Goal: Information Seeking & Learning: Understand process/instructions

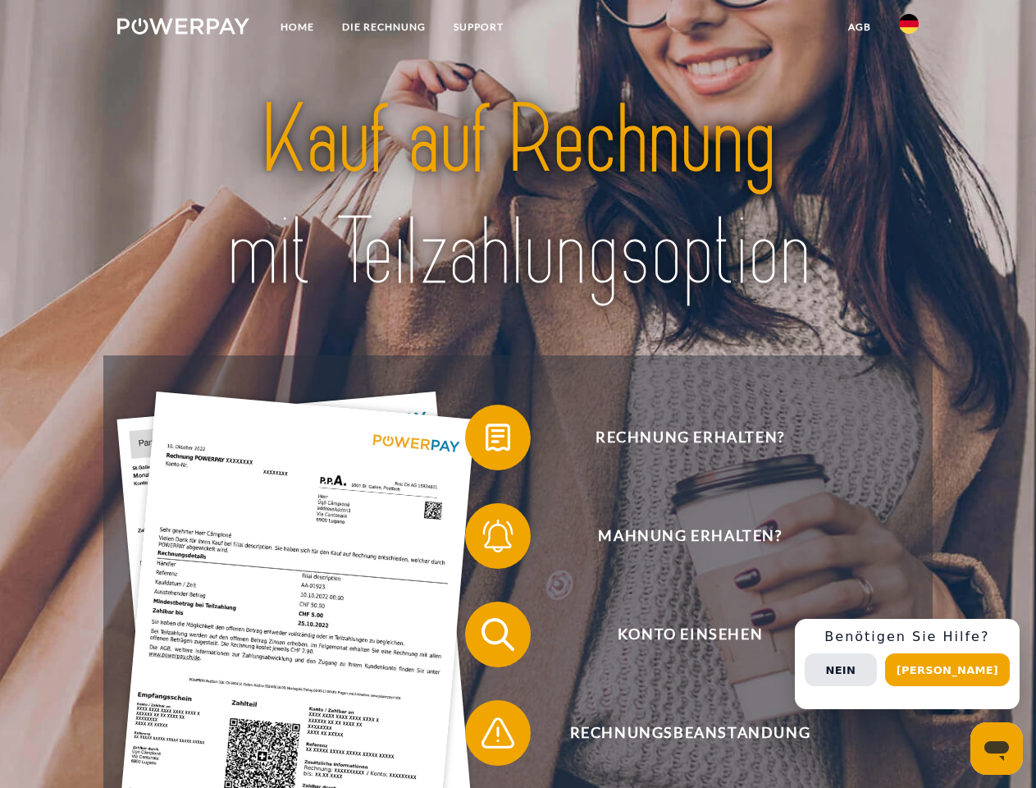
click at [183, 29] on img at bounding box center [183, 26] width 132 height 16
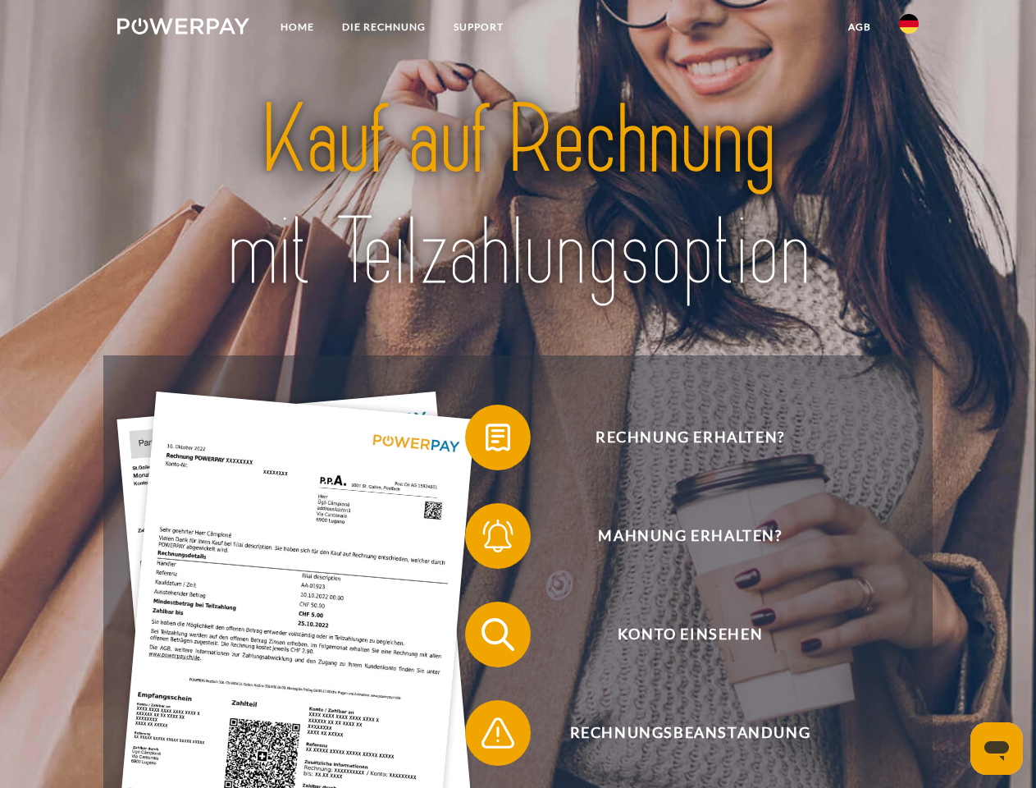
click at [909, 29] on img at bounding box center [909, 24] width 20 height 20
click at [859, 27] on link "agb" at bounding box center [859, 27] width 51 height 30
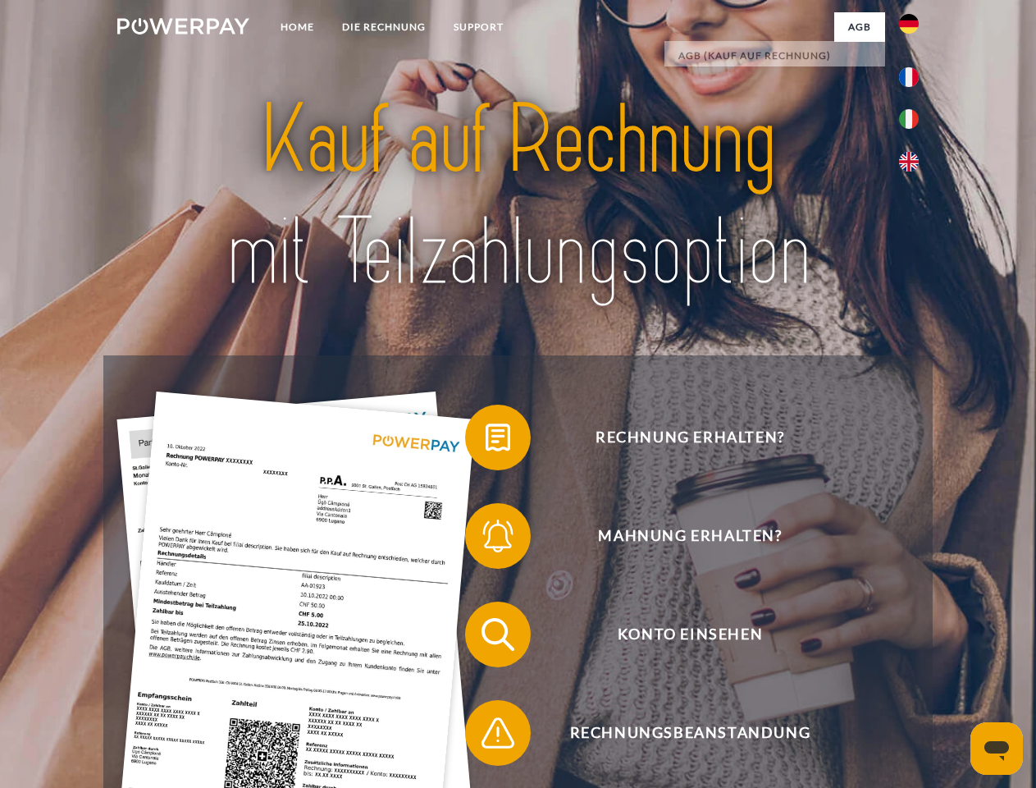
click at [486, 441] on span at bounding box center [473, 437] width 82 height 82
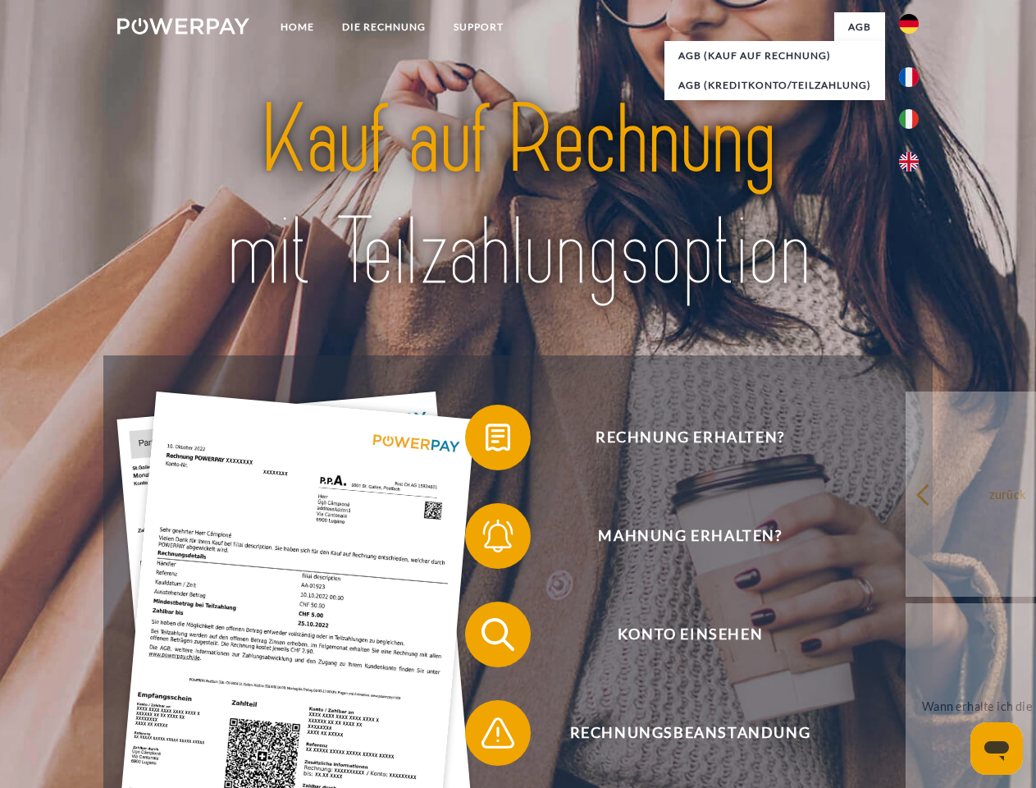
click at [486, 539] on span at bounding box center [473, 536] width 82 height 82
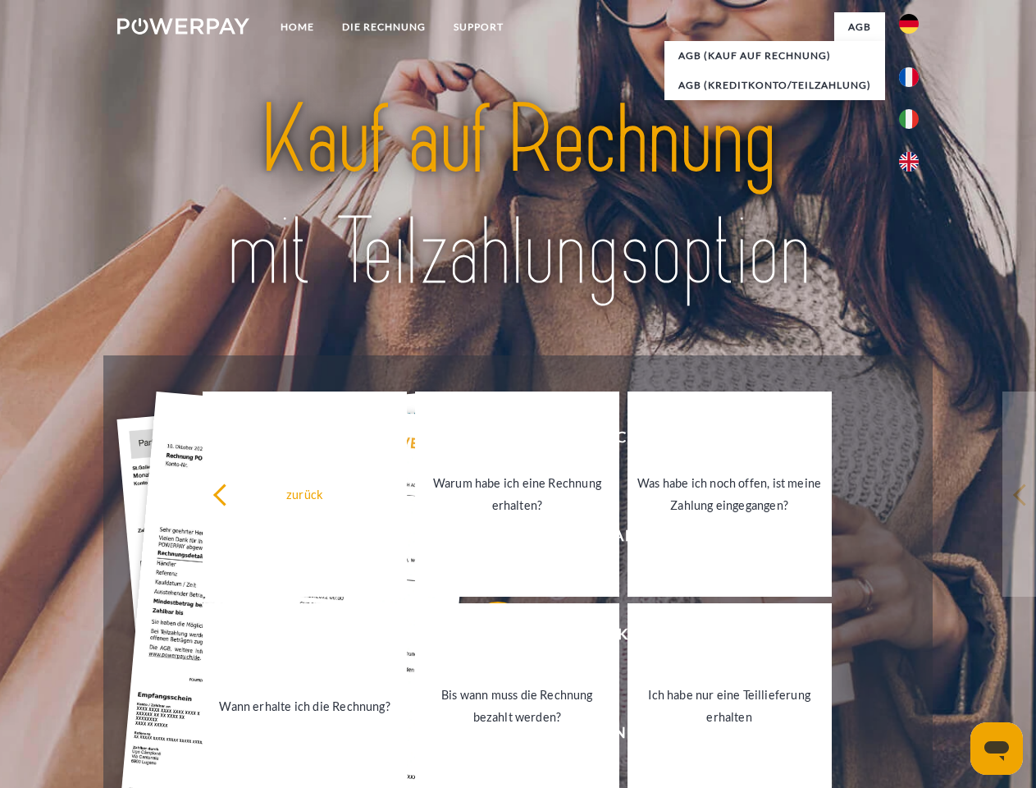
click at [486, 637] on link "Bis wann muss die Rechnung bezahlt werden?" at bounding box center [517, 705] width 204 height 205
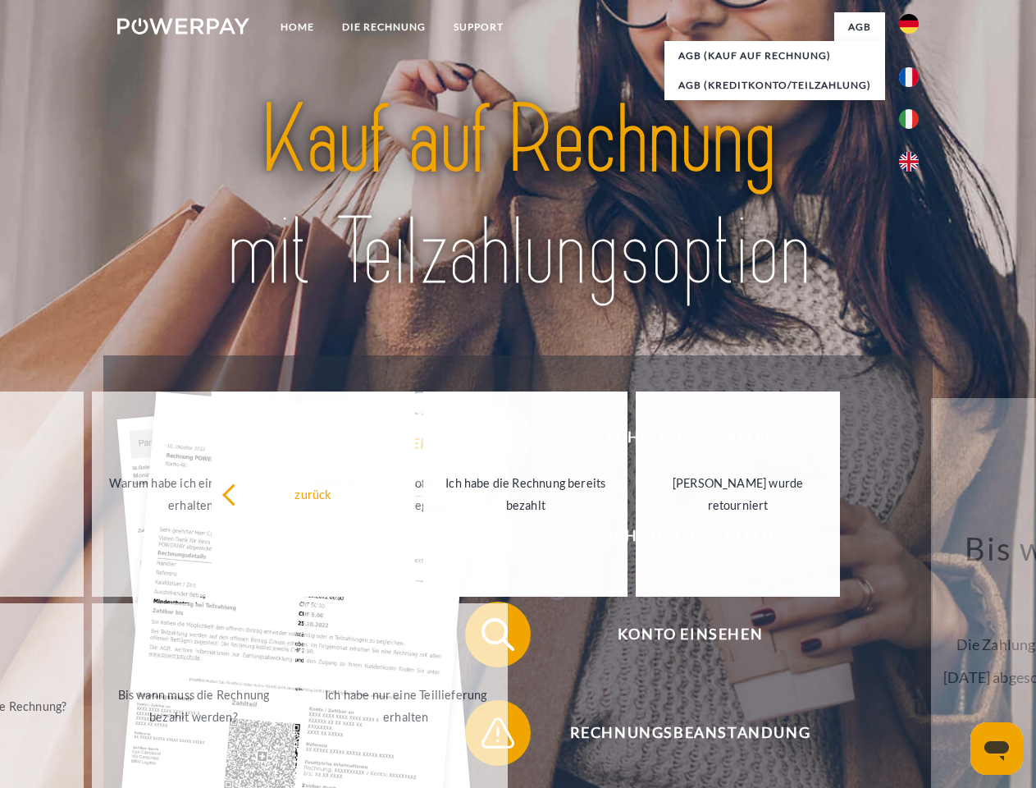
click at [486, 736] on span at bounding box center [473, 733] width 82 height 82
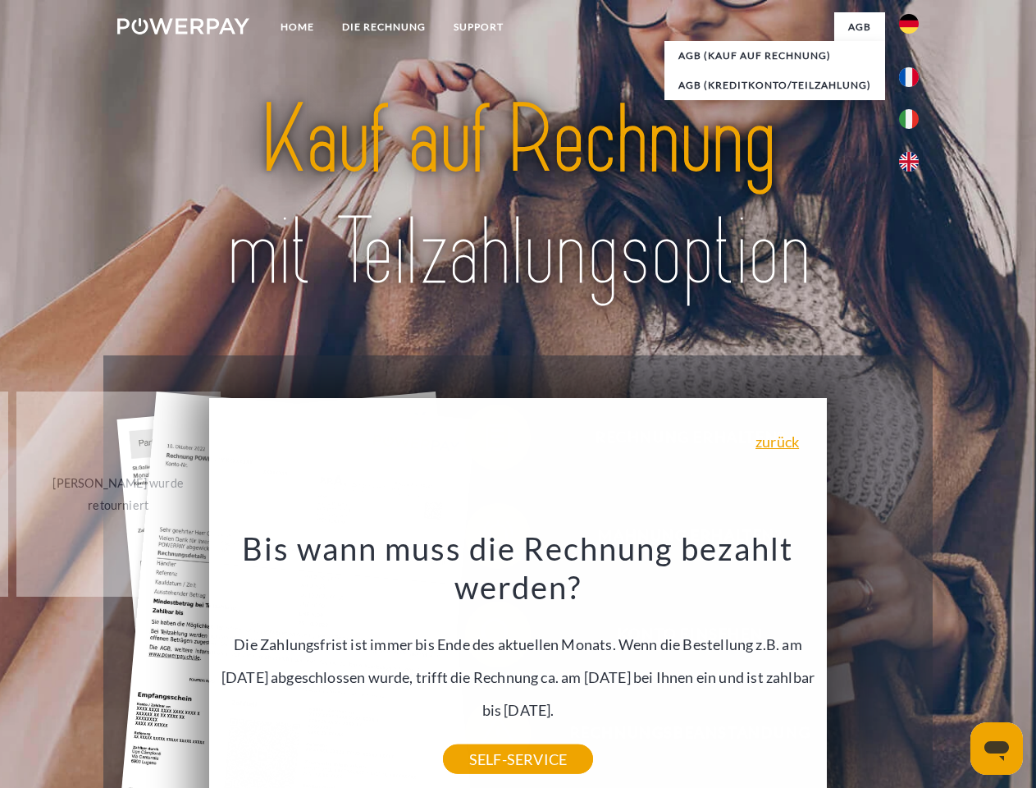
click at [913, 664] on div "Rechnung erhalten? Mahnung erhalten? Konto einsehen" at bounding box center [517, 683] width 829 height 656
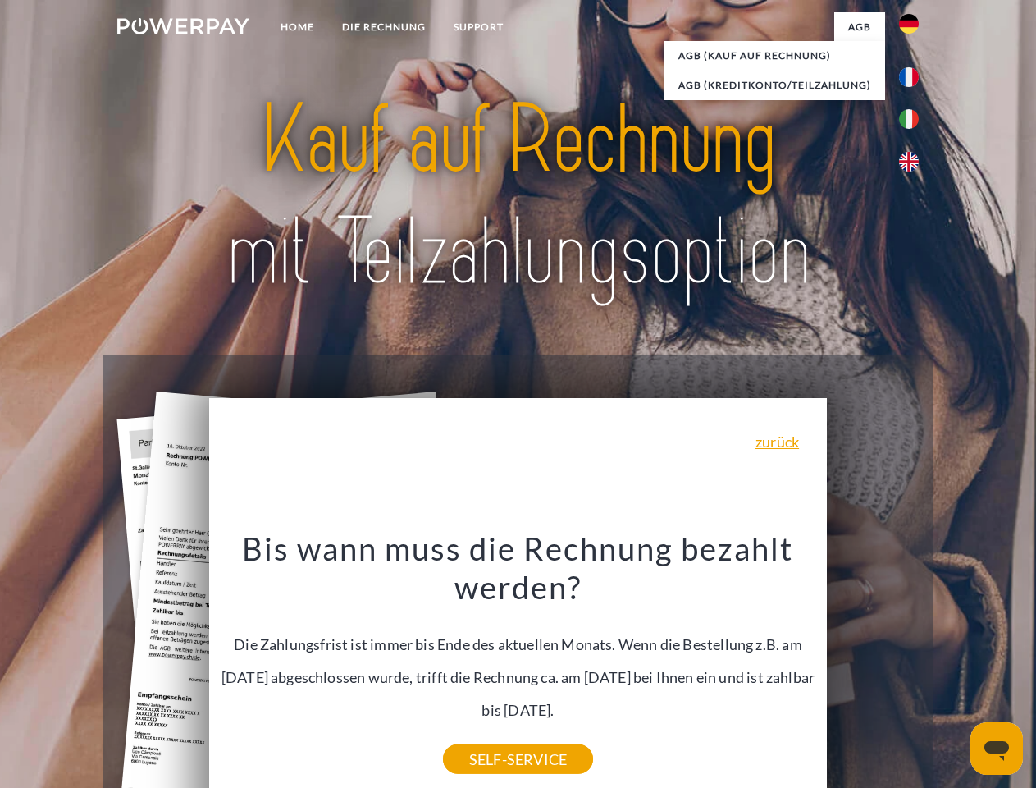
click at [873, 667] on span "Konto einsehen" at bounding box center [690, 634] width 402 height 66
click at [953, 669] on header "Home DIE RECHNUNG SUPPORT" at bounding box center [518, 566] width 1036 height 1133
